Goal: Information Seeking & Learning: Check status

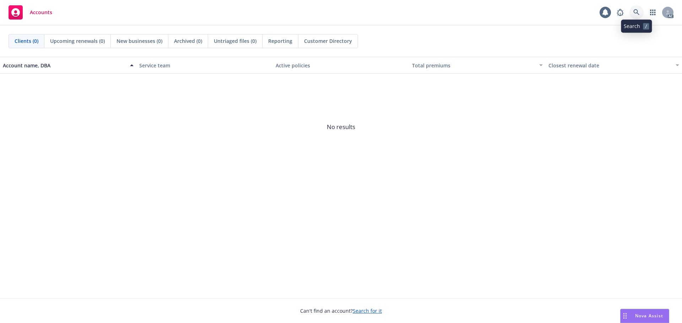
click at [632, 13] on link at bounding box center [636, 12] width 14 height 14
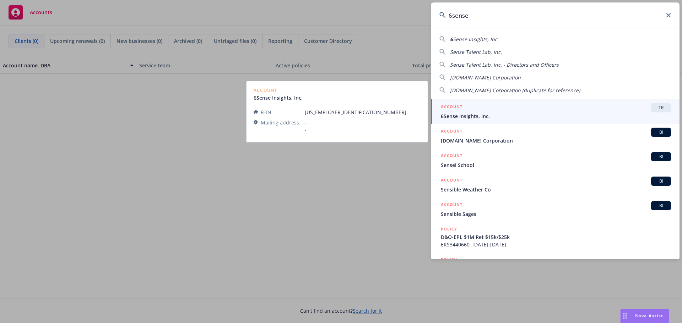
type input "6sense"
click at [539, 111] on div "ACCOUNT TR" at bounding box center [556, 107] width 230 height 9
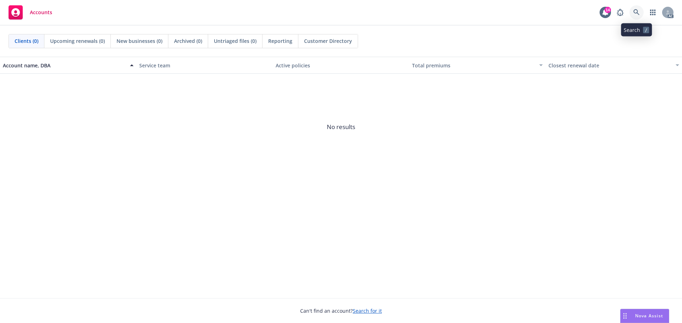
click at [636, 11] on icon at bounding box center [636, 12] width 6 height 6
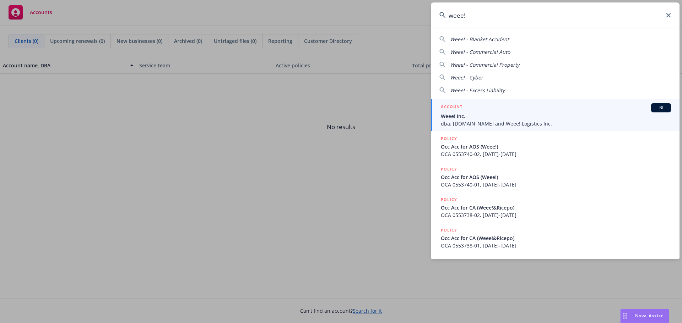
type input "weee!"
click at [529, 111] on div "ACCOUNT BI" at bounding box center [556, 107] width 230 height 9
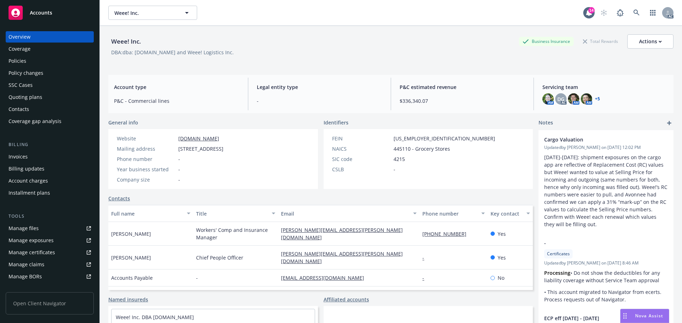
click at [36, 71] on div "Policy changes" at bounding box center [26, 72] width 35 height 11
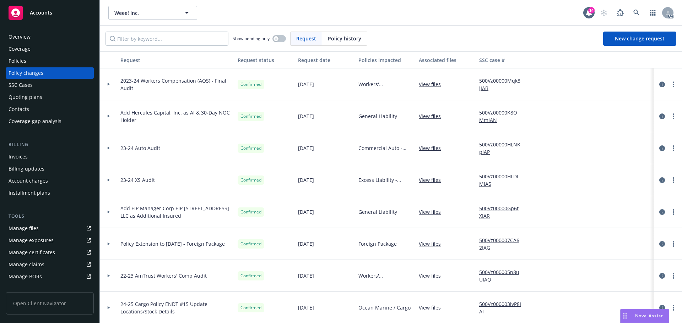
click at [331, 38] on span "Policy history" at bounding box center [344, 38] width 33 height 7
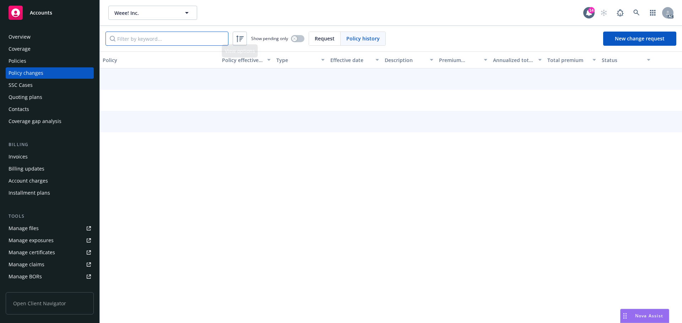
click at [212, 35] on input "Filter by keyword..." at bounding box center [166, 39] width 123 height 14
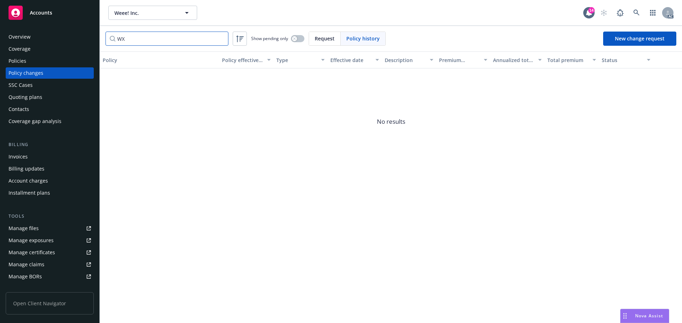
type input "W"
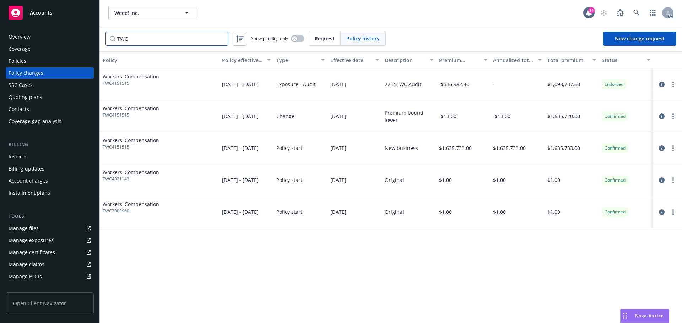
type input "TWC"
drag, startPoint x: 118, startPoint y: 82, endPoint x: 103, endPoint y: 84, distance: 15.4
click at [103, 84] on span "TWC4151515" at bounding box center [131, 83] width 56 height 6
copy span "TWC4151515"
click at [34, 59] on div "Policies" at bounding box center [50, 60] width 82 height 11
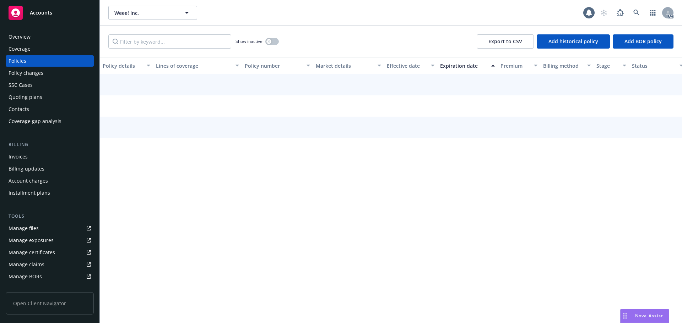
click at [174, 41] on input "Filter by keyword..." at bounding box center [169, 41] width 123 height 14
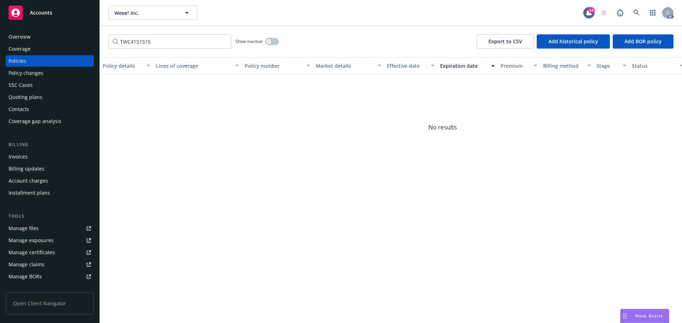
type input "TWC4151515"
click at [273, 38] on div "Show inactive" at bounding box center [256, 41] width 43 height 14
click at [272, 40] on button "button" at bounding box center [271, 41] width 13 height 7
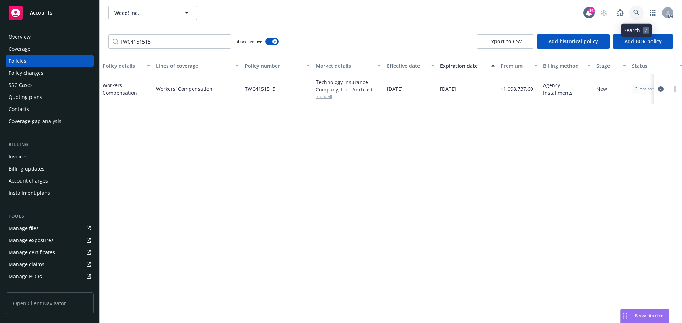
click at [632, 11] on link at bounding box center [636, 13] width 14 height 14
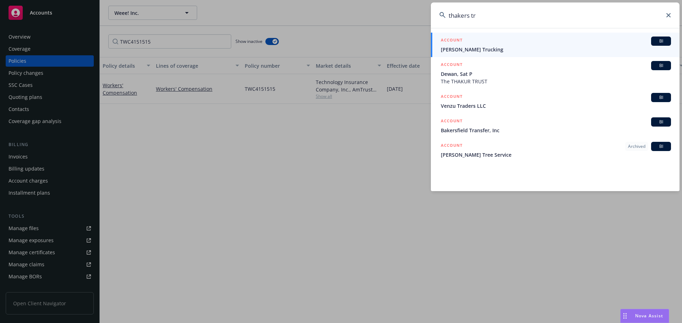
type input "thakers tr"
click at [500, 43] on div "ACCOUNT BI" at bounding box center [556, 41] width 230 height 9
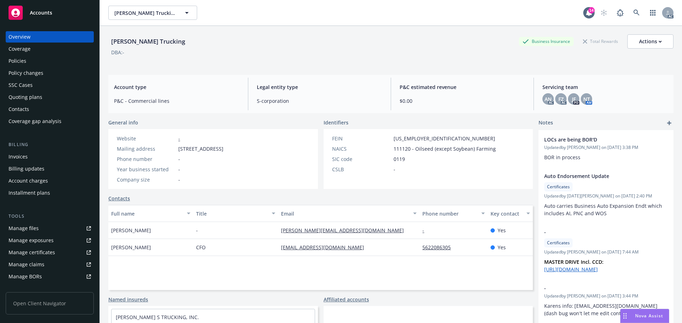
click at [23, 75] on div "Policy changes" at bounding box center [26, 72] width 35 height 11
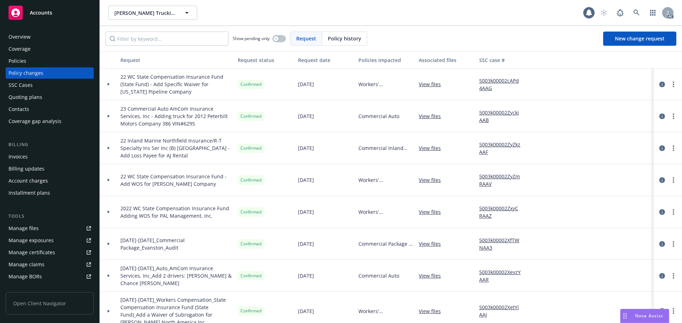
click at [334, 39] on span "Policy history" at bounding box center [344, 38] width 33 height 7
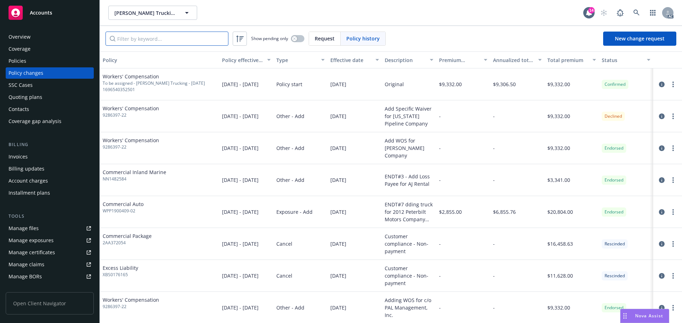
click at [199, 32] on input "Filter by keyword..." at bounding box center [166, 39] width 123 height 14
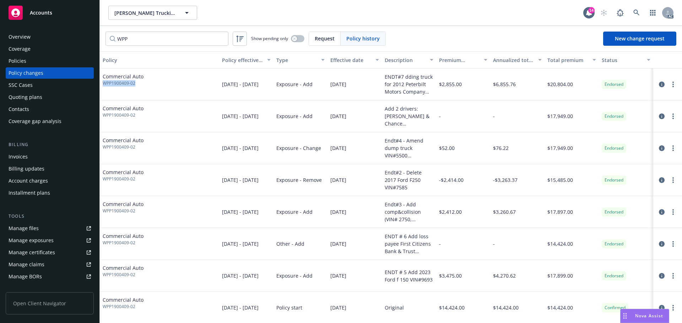
drag, startPoint x: 142, startPoint y: 84, endPoint x: 100, endPoint y: 82, distance: 42.3
click at [102, 84] on div "Commercial Auto WPP1900409-02" at bounding box center [159, 85] width 119 height 32
copy span "WPP1900409-02"
click at [149, 40] on input "WPP" at bounding box center [166, 39] width 123 height 14
paste input "1900409-02"
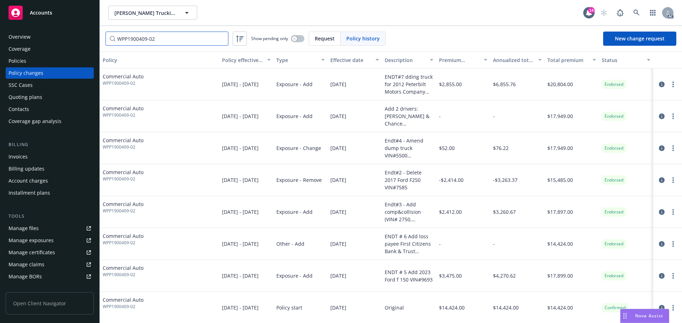
type input "WPP1900409-02"
click at [49, 62] on div "Policies" at bounding box center [50, 60] width 82 height 11
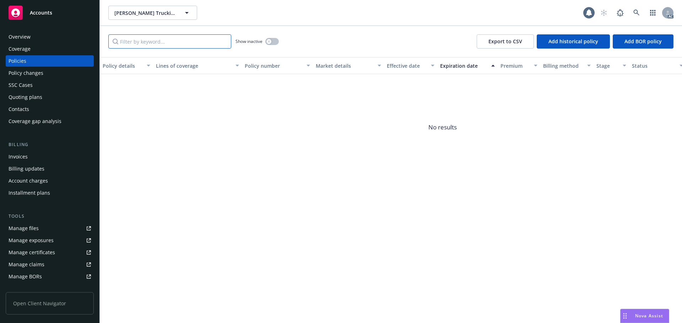
click at [173, 37] on input "Filter by keyword..." at bounding box center [169, 41] width 123 height 14
paste input "WPP1900409-02"
type input "WPP1900409-02"
click at [276, 40] on button "button" at bounding box center [271, 41] width 13 height 7
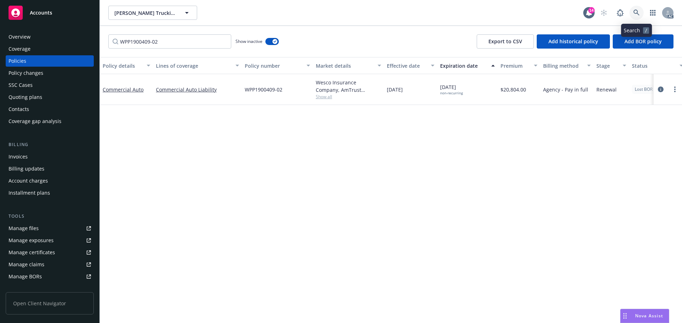
click at [634, 12] on icon at bounding box center [636, 13] width 6 height 6
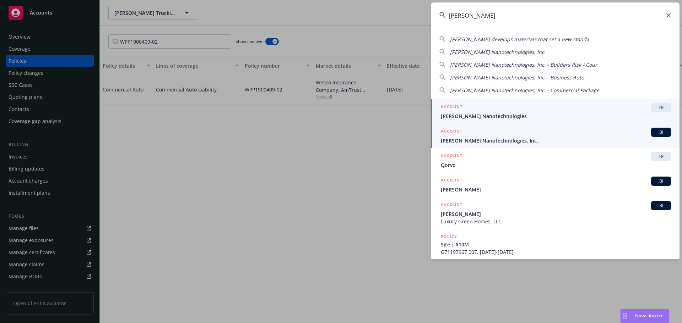
type input "[PERSON_NAME]"
click at [535, 145] on link "ACCOUNT BI [PERSON_NAME] Nanotechnologies, Inc." at bounding box center [555, 136] width 249 height 25
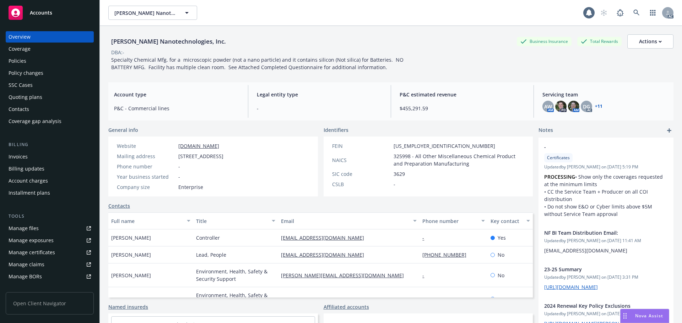
click at [26, 71] on div "Policy changes" at bounding box center [26, 72] width 35 height 11
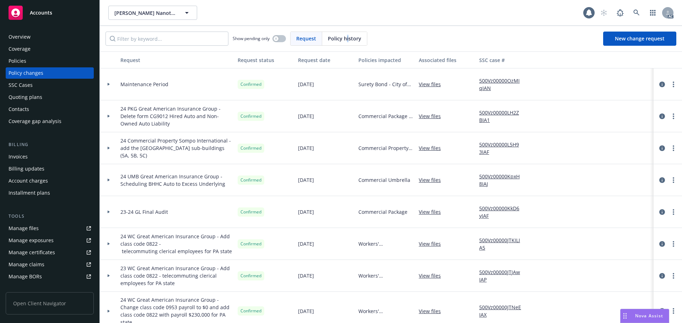
drag, startPoint x: 348, startPoint y: 36, endPoint x: 339, endPoint y: 37, distance: 8.2
click at [343, 36] on span "Policy history" at bounding box center [344, 38] width 33 height 7
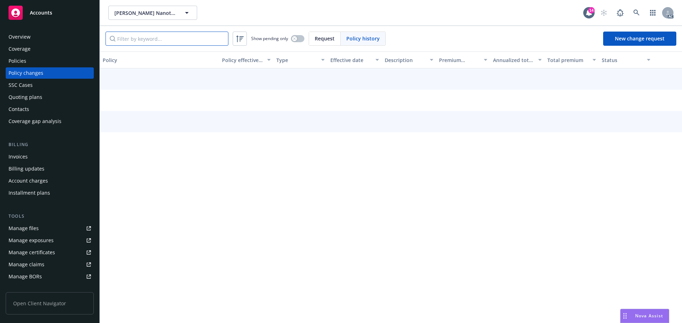
click at [188, 37] on input "Filter by keyword..." at bounding box center [166, 39] width 123 height 14
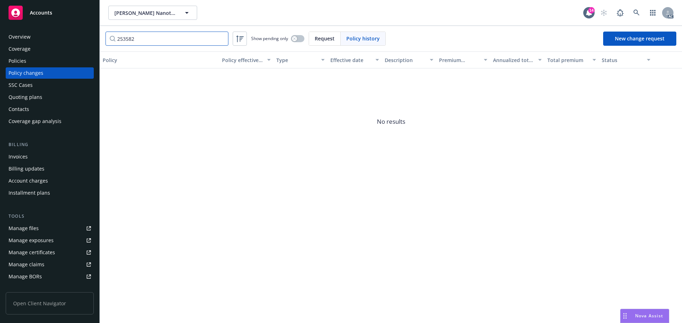
type input "253582"
click at [221, 38] on input "253582" at bounding box center [166, 39] width 123 height 14
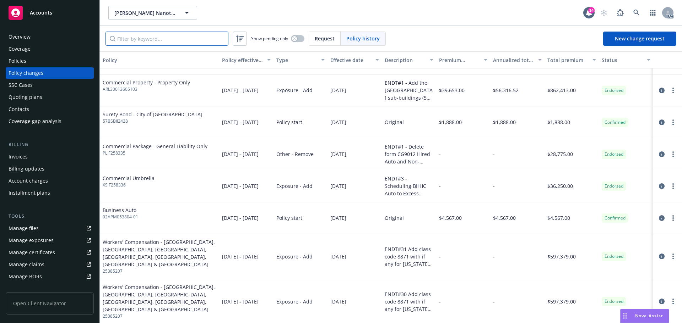
scroll to position [65, 0]
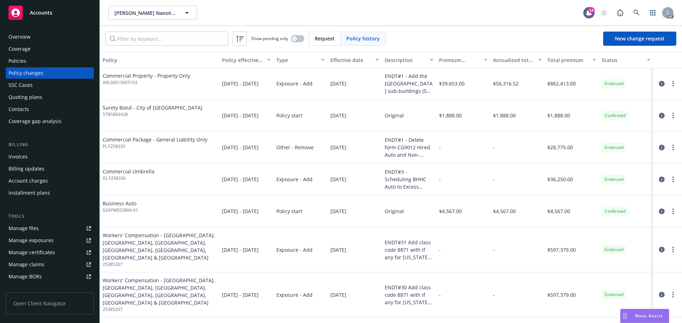
click at [115, 262] on span "25385207" at bounding box center [160, 265] width 114 height 6
copy span "25385207"
click at [166, 39] on input "Filter by keyword..." at bounding box center [166, 39] width 123 height 14
paste input "25385207"
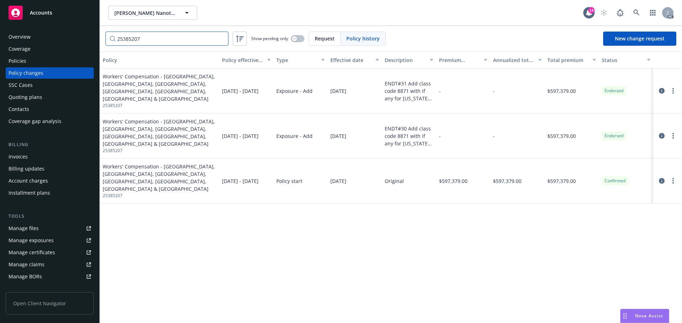
scroll to position [0, 0]
type input "25385207"
click at [52, 58] on div "Policies" at bounding box center [50, 60] width 82 height 11
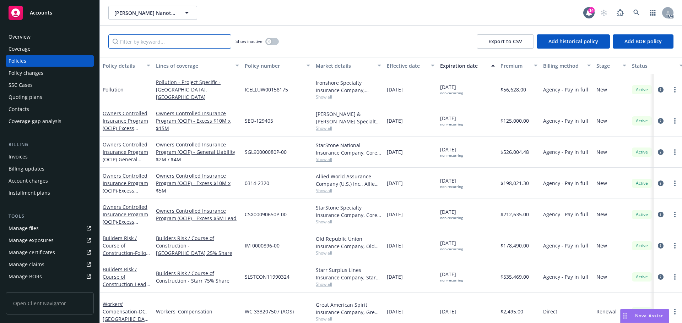
click at [168, 37] on input "Filter by keyword..." at bounding box center [169, 41] width 123 height 14
paste input "25385207"
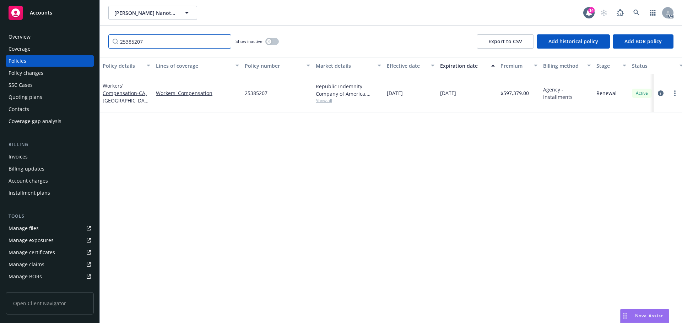
type input "25385207"
click at [636, 13] on icon at bounding box center [636, 13] width 6 height 6
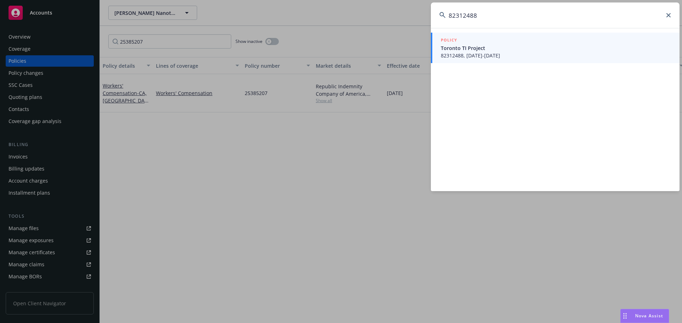
type input "82312488"
click at [486, 53] on span "82312488, [DATE]-[DATE]" at bounding box center [556, 55] width 230 height 7
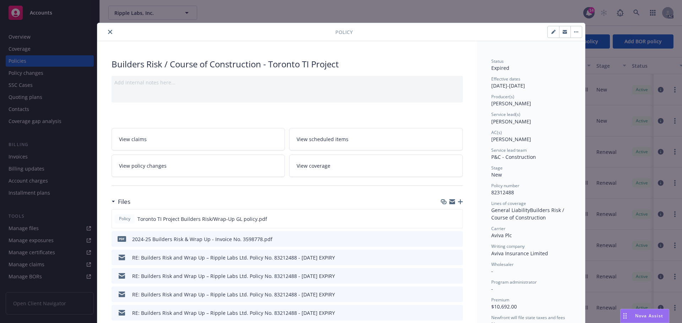
click at [106, 31] on button "close" at bounding box center [110, 32] width 9 height 9
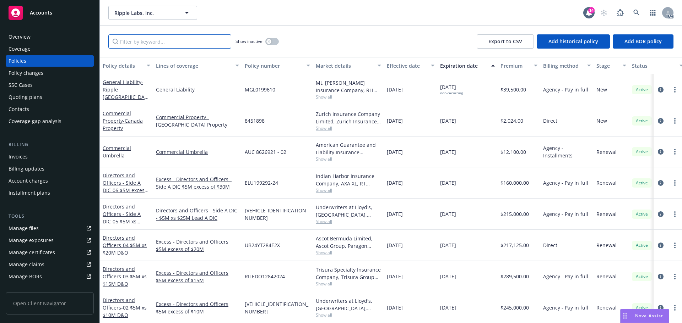
click at [168, 42] on input "Filter by keyword..." at bounding box center [169, 41] width 123 height 14
paste input "82312488"
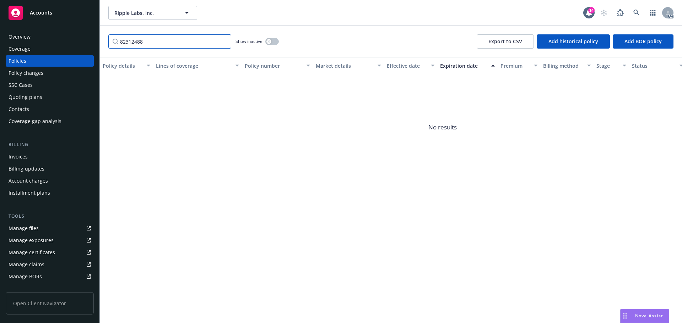
type input "82312488"
drag, startPoint x: 271, startPoint y: 44, endPoint x: 274, endPoint y: 49, distance: 6.0
click at [272, 44] on button "button" at bounding box center [271, 41] width 13 height 7
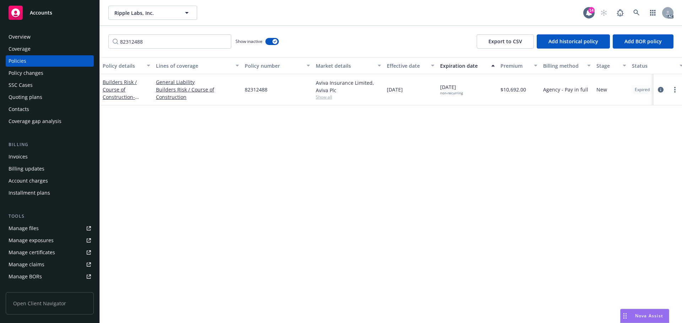
click at [45, 75] on div "Policy changes" at bounding box center [50, 72] width 82 height 11
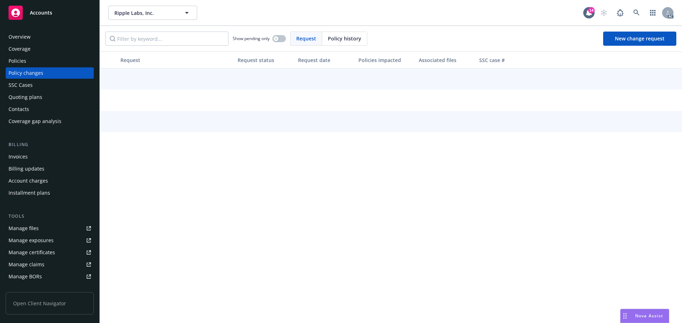
drag, startPoint x: 340, startPoint y: 42, endPoint x: 335, endPoint y: 41, distance: 5.1
click at [338, 42] on div "Policy history" at bounding box center [344, 38] width 45 height 13
click at [207, 39] on input "Filter by keyword..." at bounding box center [166, 39] width 123 height 14
paste input "82312488"
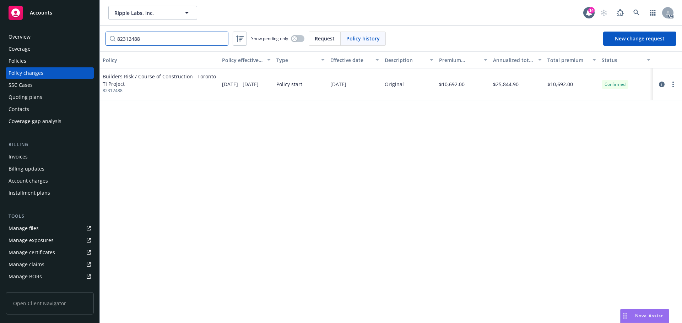
type input "82312488"
click at [629, 10] on div "AC" at bounding box center [635, 13] width 77 height 14
click at [631, 10] on link at bounding box center [636, 13] width 14 height 14
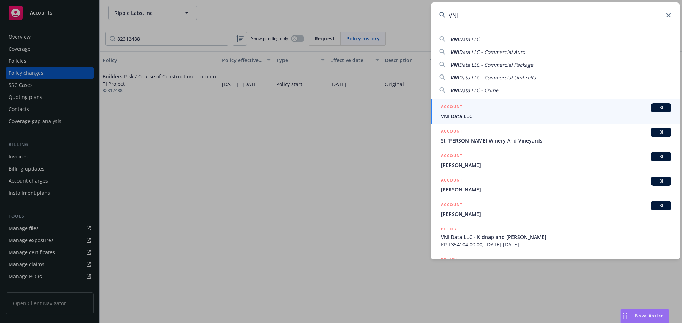
type input "VNI"
click at [496, 111] on div "ACCOUNT BI" at bounding box center [556, 107] width 230 height 9
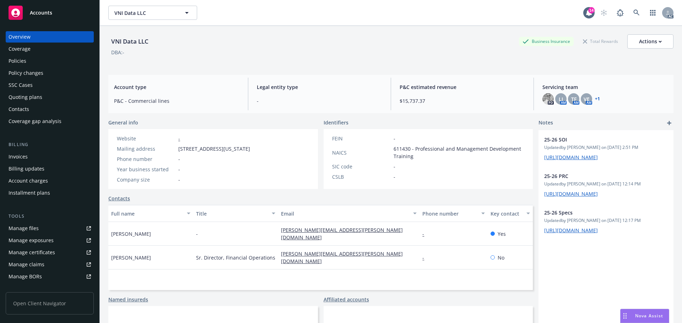
click at [51, 69] on div "Policy changes" at bounding box center [50, 72] width 82 height 11
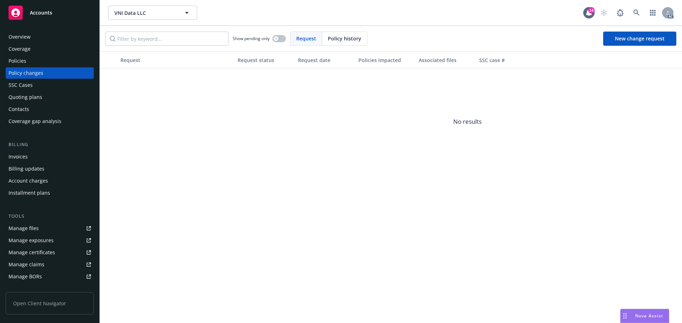
drag, startPoint x: 346, startPoint y: 41, endPoint x: 317, endPoint y: 41, distance: 28.4
click at [328, 41] on span "Policy history" at bounding box center [344, 38] width 33 height 7
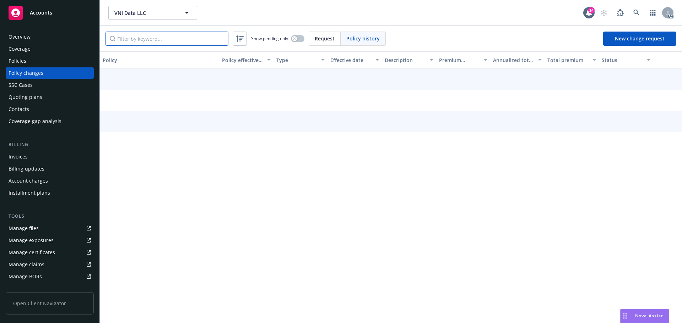
click at [169, 39] on input "Filter by keyword..." at bounding box center [166, 39] width 123 height 14
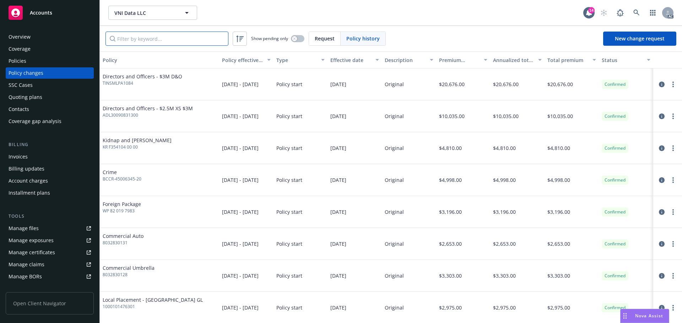
paste input "WP 82 019 7983"
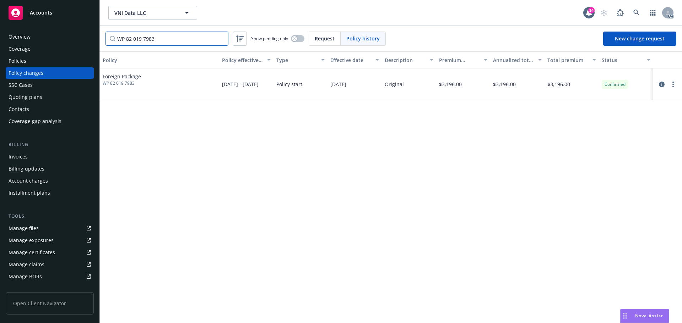
type input "WP 82 019 7983"
click at [43, 157] on div "Invoices" at bounding box center [50, 156] width 82 height 11
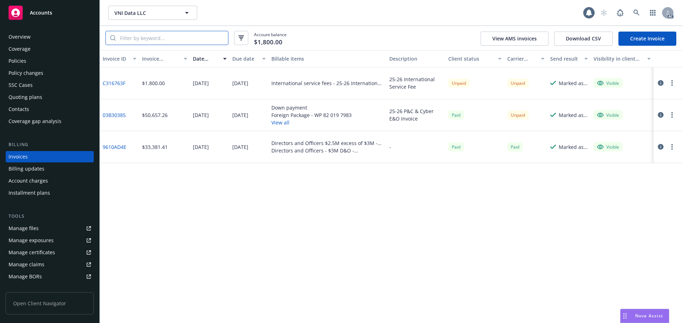
click at [173, 36] on input "search" at bounding box center [172, 37] width 112 height 13
paste input "WP 82 019 7983"
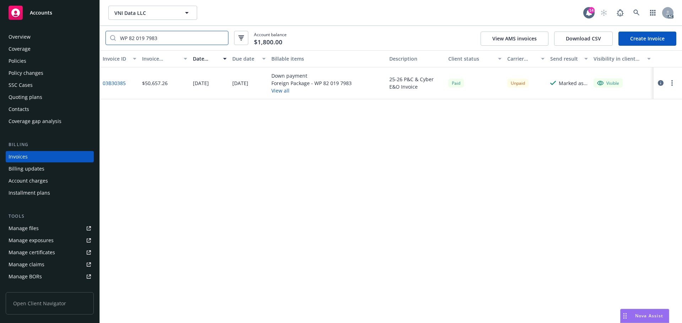
type input "WP 82 019 7983"
click at [636, 17] on link at bounding box center [636, 13] width 14 height 14
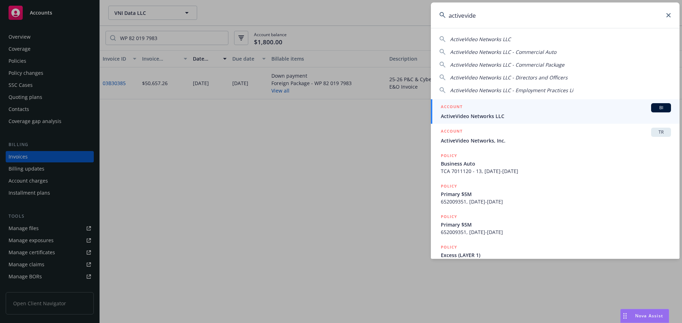
type input "activevide"
click at [575, 116] on span "ActiveVideo Networks LLC" at bounding box center [556, 116] width 230 height 7
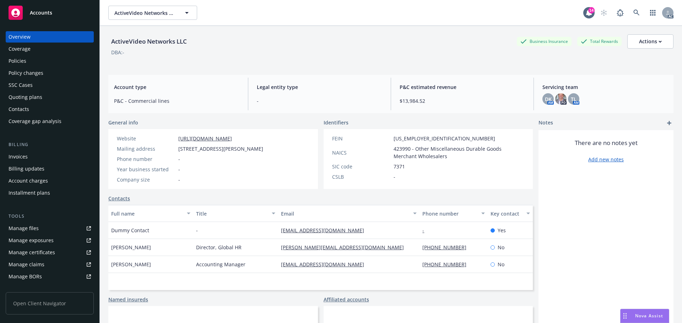
click at [41, 70] on div "Policy changes" at bounding box center [26, 72] width 35 height 11
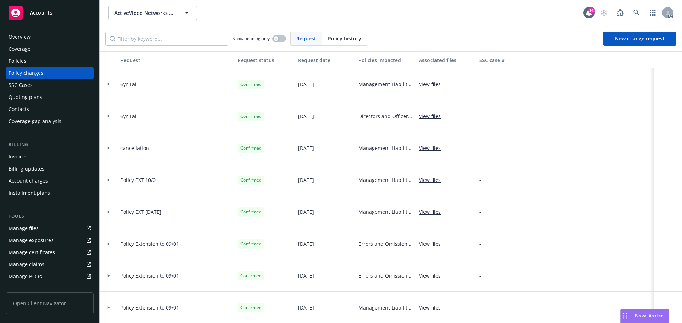
click at [36, 65] on div "Policies" at bounding box center [50, 60] width 82 height 11
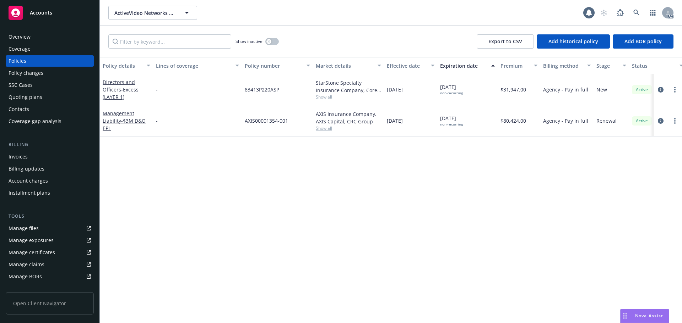
click at [280, 46] on div "Show inactive Export to CSV Add historical policy Add BOR policy" at bounding box center [391, 41] width 582 height 31
click at [272, 43] on button "button" at bounding box center [271, 41] width 13 height 7
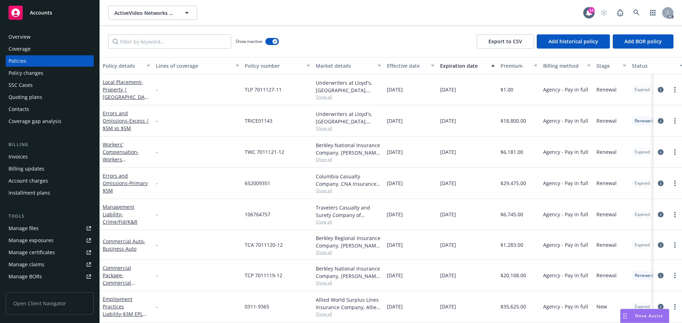
click at [401, 68] on div "Effective date" at bounding box center [407, 65] width 40 height 7
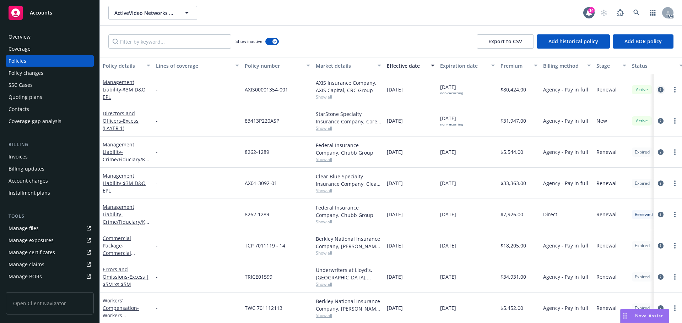
click at [658, 88] on icon "circleInformation" at bounding box center [661, 90] width 6 height 6
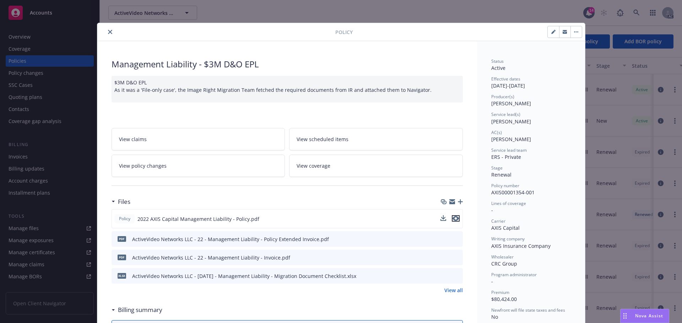
click at [456, 221] on icon "preview file" at bounding box center [455, 218] width 6 height 5
